Goal: Task Accomplishment & Management: Use online tool/utility

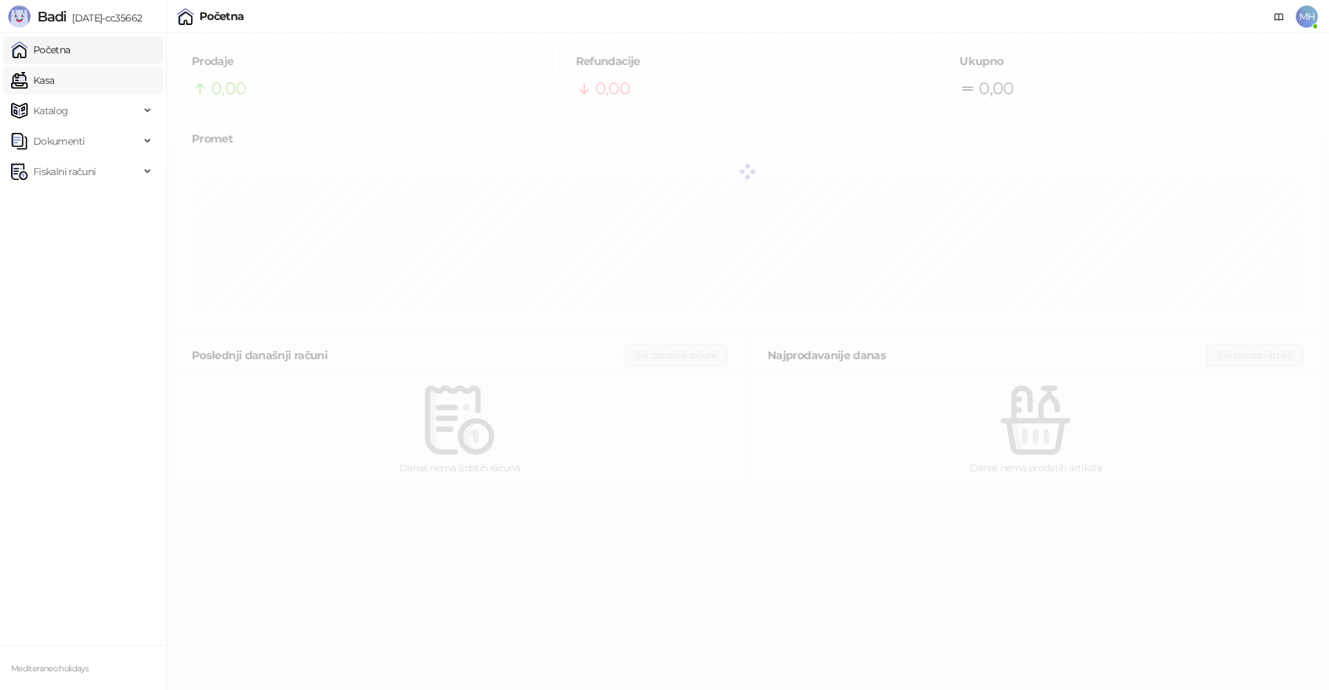
click at [54, 84] on link "Kasa" at bounding box center [32, 80] width 43 height 28
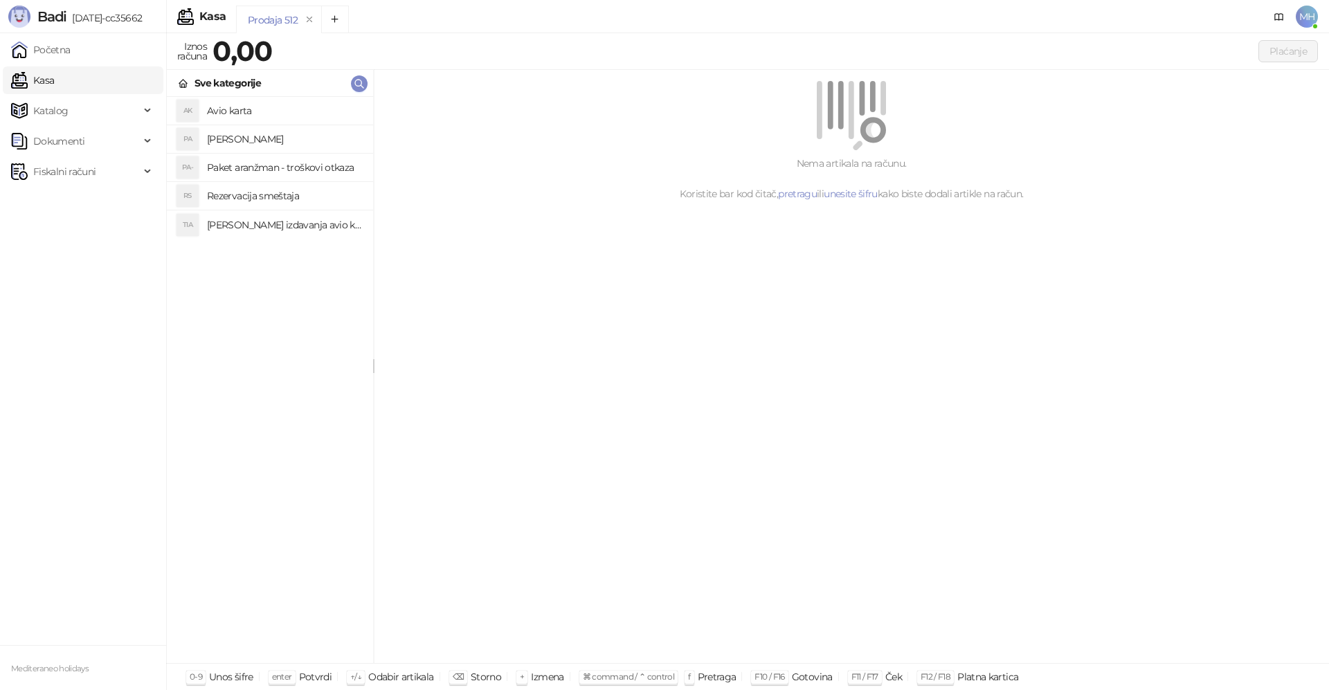
click at [243, 139] on h4 "[PERSON_NAME]" at bounding box center [284, 139] width 155 height 22
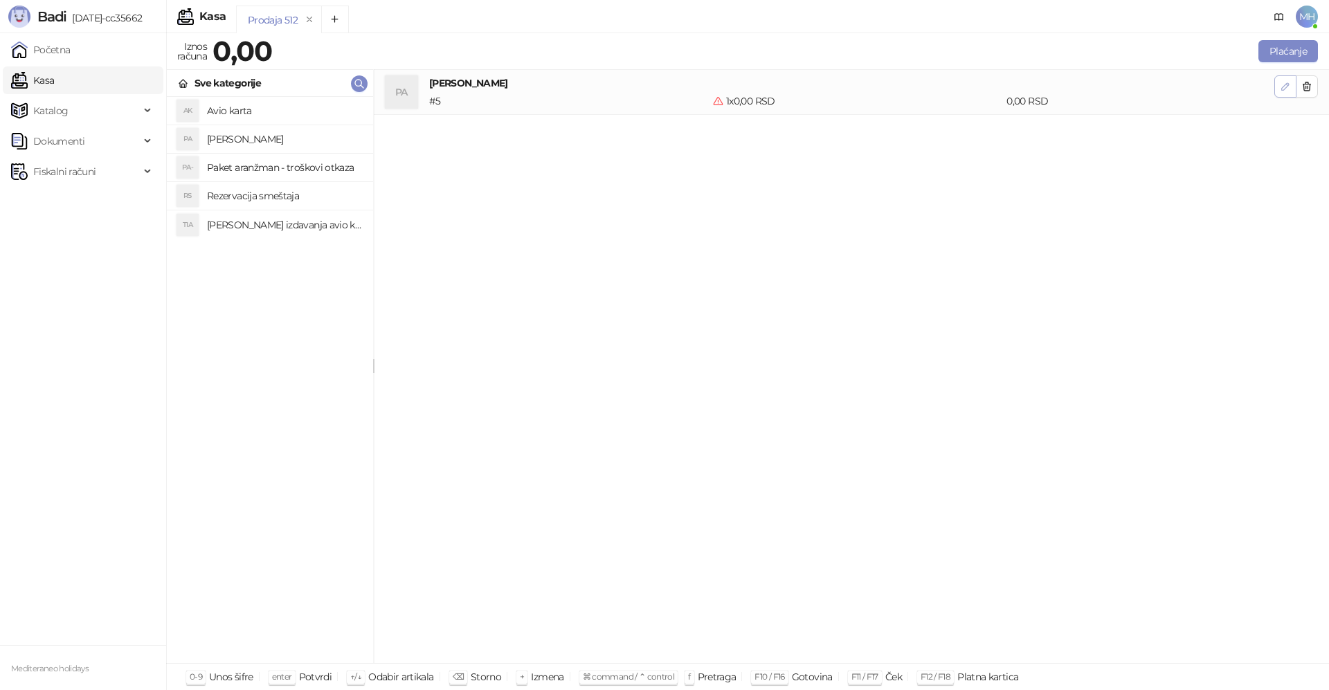
click at [1287, 87] on icon "button" at bounding box center [1285, 86] width 7 height 7
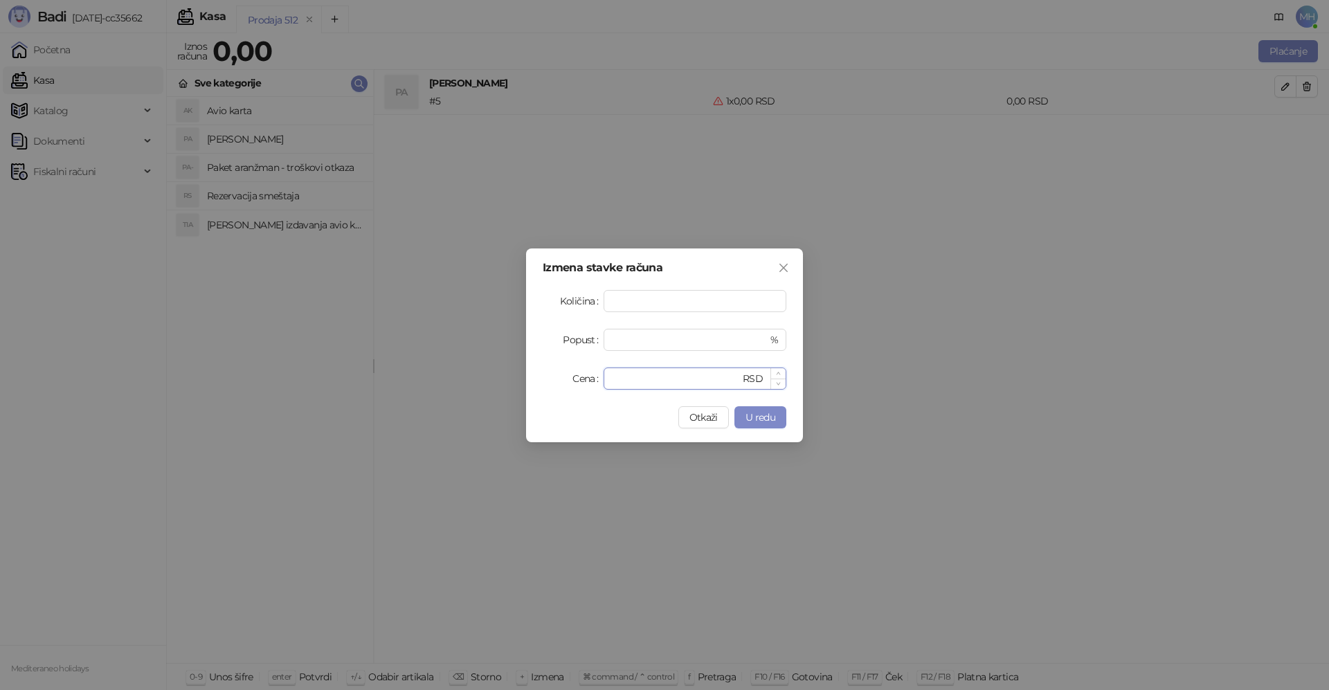
click at [650, 379] on input "*" at bounding box center [676, 378] width 128 height 21
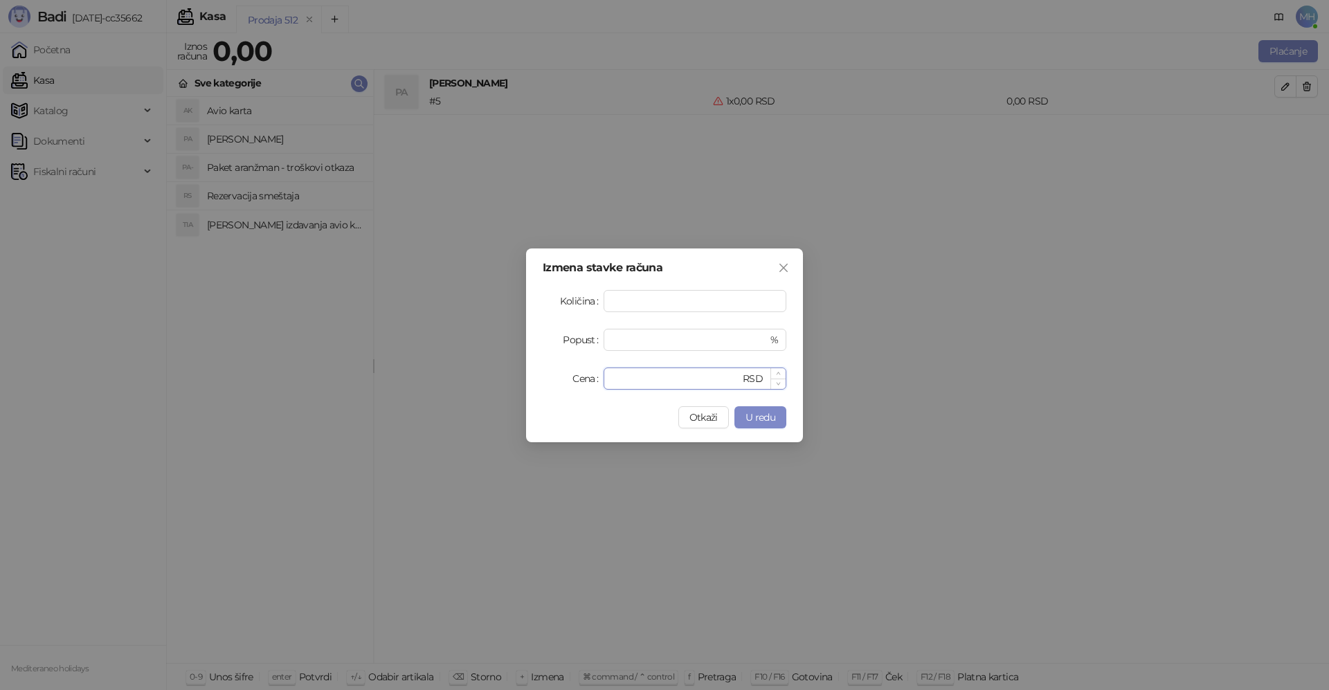
click at [650, 379] on input "*" at bounding box center [676, 378] width 128 height 21
type input "******"
click at [750, 415] on span "U redu" at bounding box center [761, 417] width 30 height 12
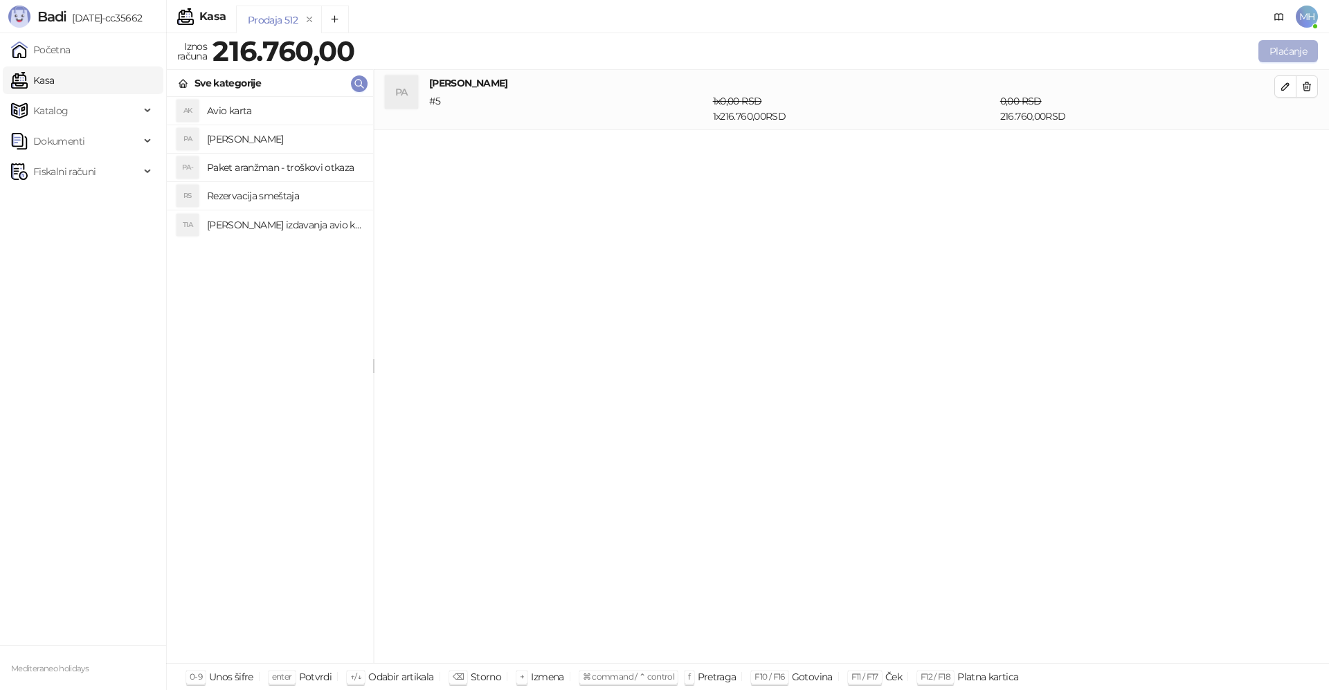
click at [1282, 55] on button "Plaćanje" at bounding box center [1289, 51] width 60 height 22
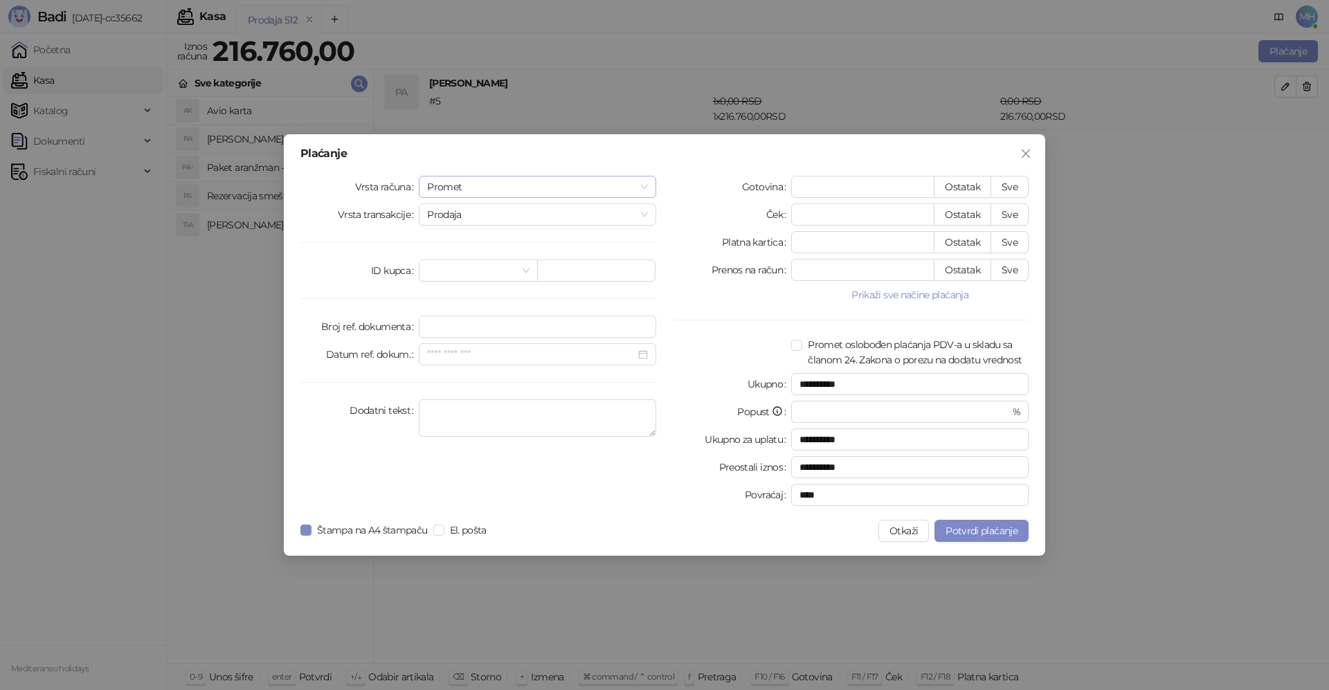
click at [492, 190] on span "Promet" at bounding box center [537, 187] width 221 height 21
click at [468, 289] on div "Avans" at bounding box center [538, 281] width 232 height 22
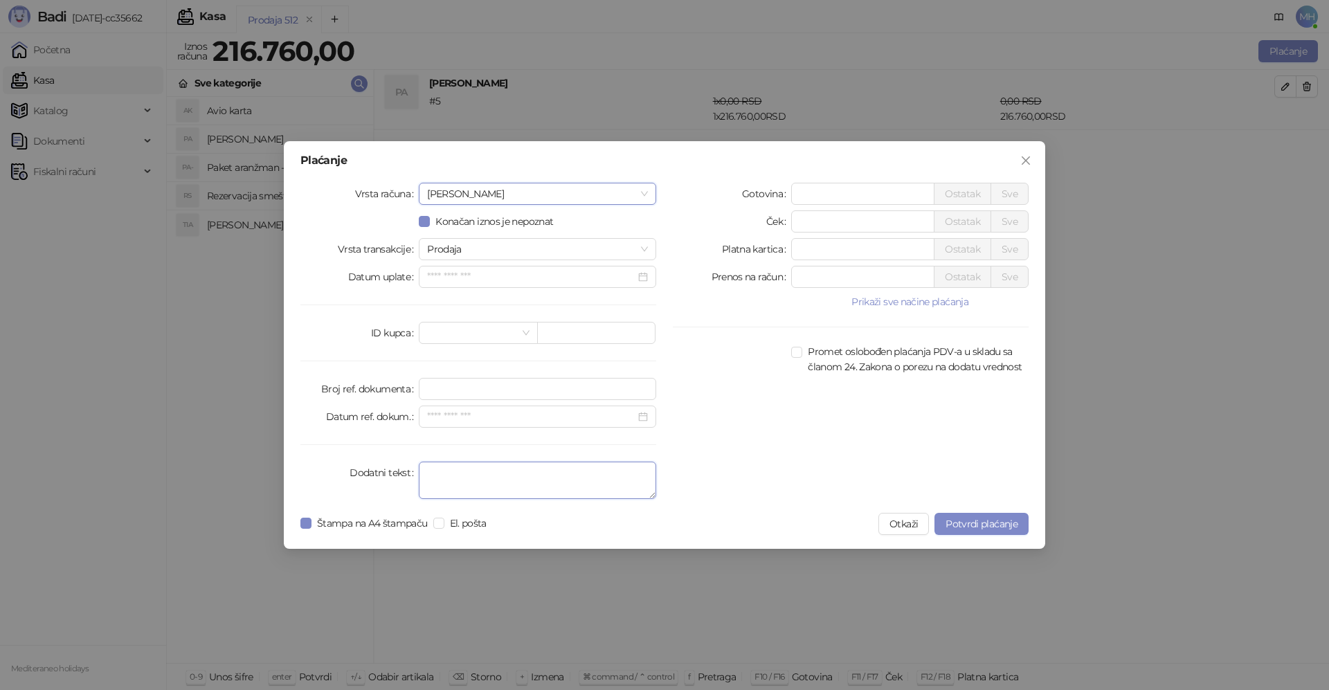
click at [461, 482] on textarea "Dodatni tekst" at bounding box center [538, 480] width 238 height 37
type textarea "*********"
click at [859, 194] on input "*" at bounding box center [863, 193] width 142 height 21
type input "******"
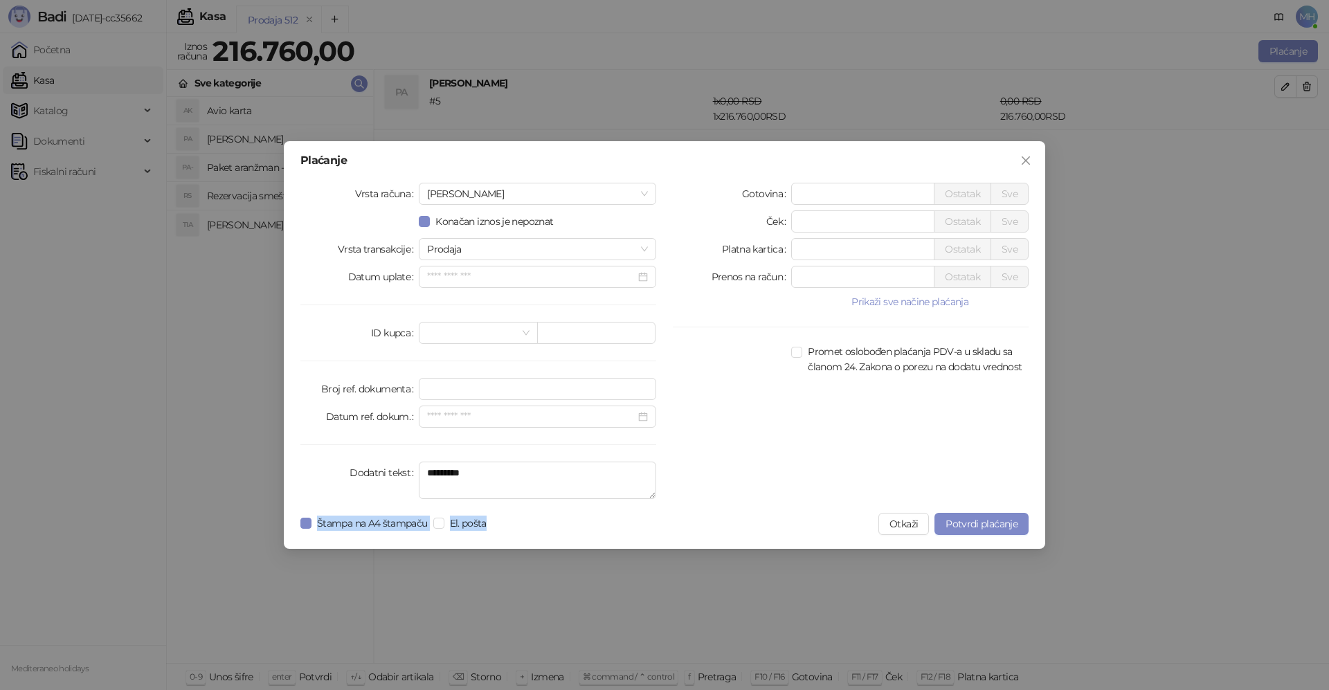
click at [842, 503] on div "Plaćanje Vrsta računa Avans Konačan iznos je nepoznat Vrsta transakcije Prodaja…" at bounding box center [665, 345] width 762 height 408
click at [1007, 522] on span "Potvrdi plaćanje" at bounding box center [982, 524] width 72 height 12
